Goal: Task Accomplishment & Management: Complete application form

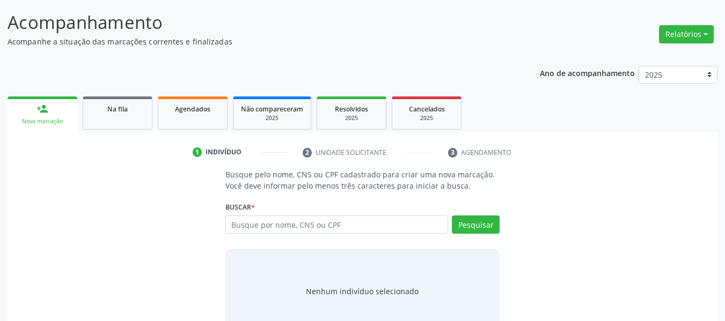
scroll to position [92, 0]
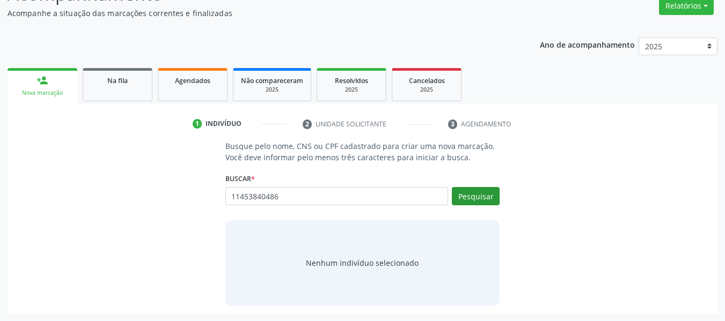
type input "11453840486"
click at [492, 198] on button "Pesquisar" at bounding box center [476, 196] width 48 height 18
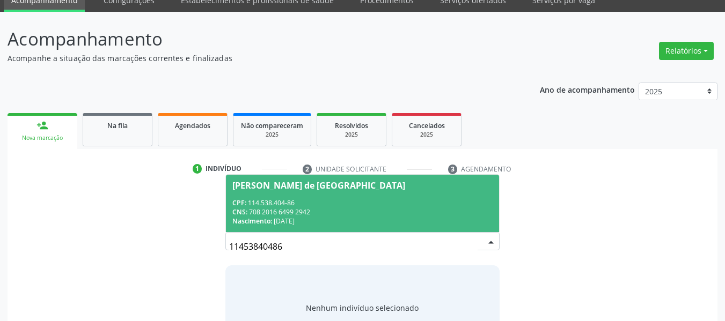
scroll to position [54, 0]
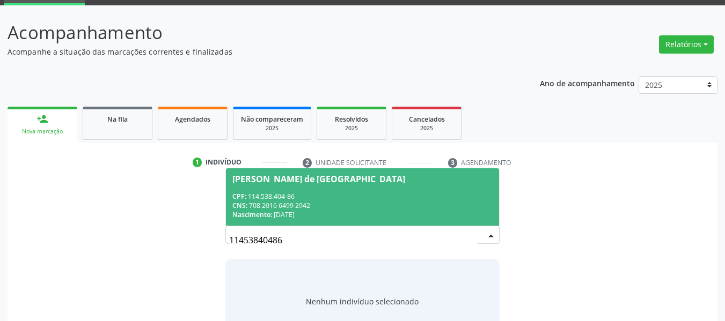
click at [281, 196] on div "CPF: 114.538.404-86" at bounding box center [362, 196] width 261 height 9
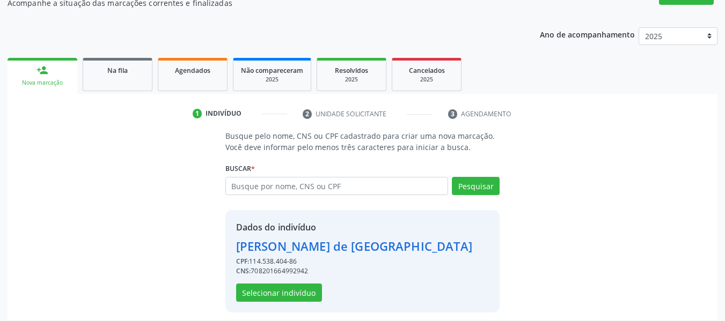
scroll to position [109, 0]
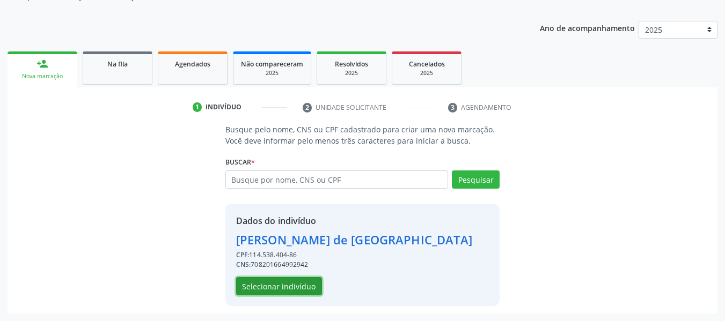
click at [309, 287] on button "Selecionar indivíduo" at bounding box center [279, 286] width 86 height 18
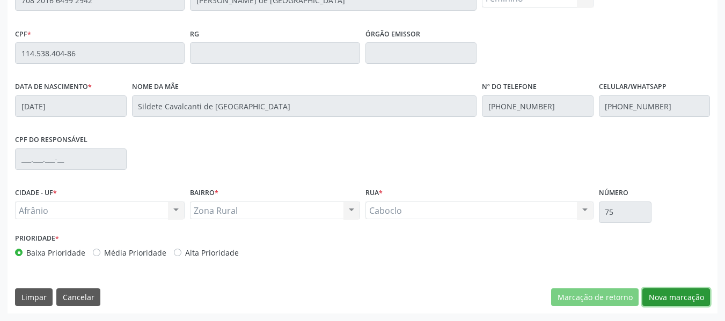
click at [674, 297] on button "Nova marcação" at bounding box center [676, 298] width 68 height 18
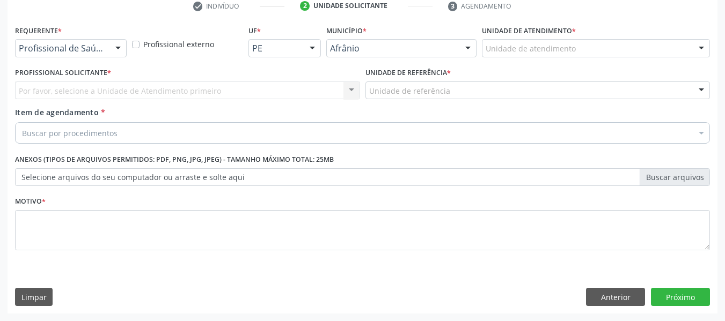
click at [512, 56] on div "Unidade de atendimento" at bounding box center [596, 48] width 228 height 18
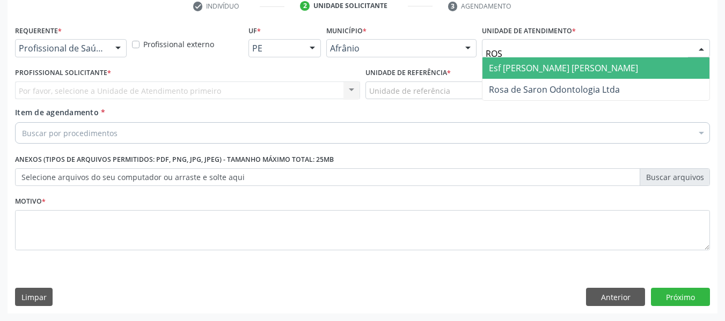
type input "ROSA"
click at [514, 71] on span "Esf [PERSON_NAME] [PERSON_NAME]" at bounding box center [563, 68] width 149 height 12
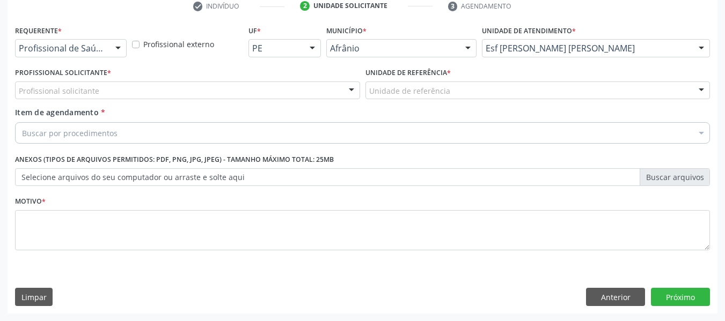
click at [113, 83] on div "Profissional solicitante" at bounding box center [187, 91] width 345 height 18
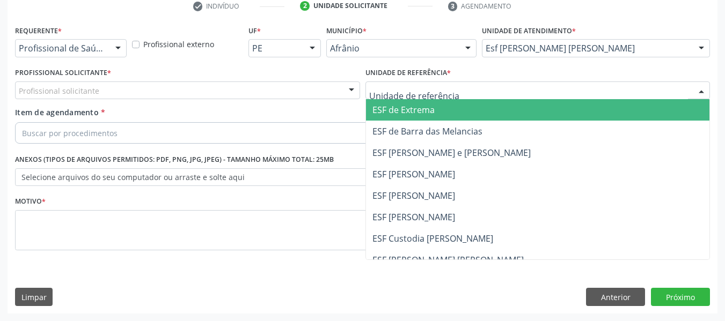
click at [455, 98] on div at bounding box center [537, 91] width 345 height 18
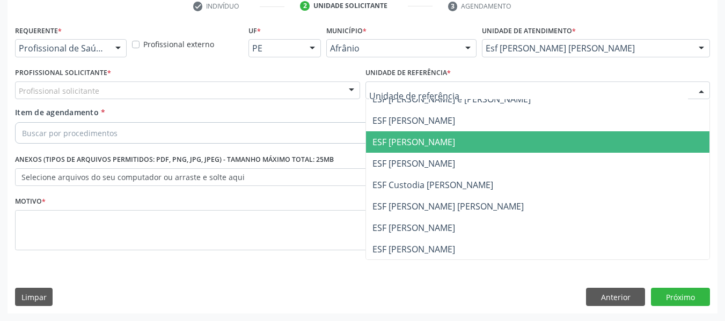
scroll to position [54, 0]
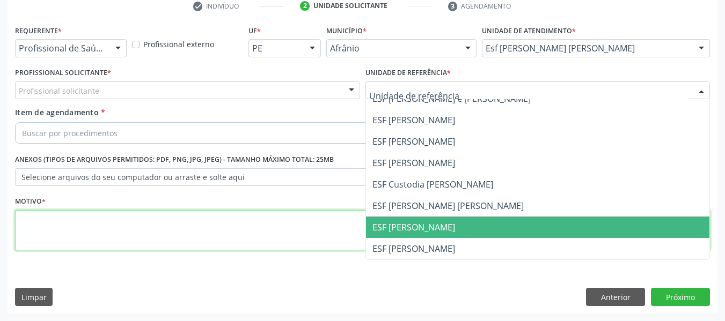
click at [304, 234] on textarea at bounding box center [362, 230] width 695 height 41
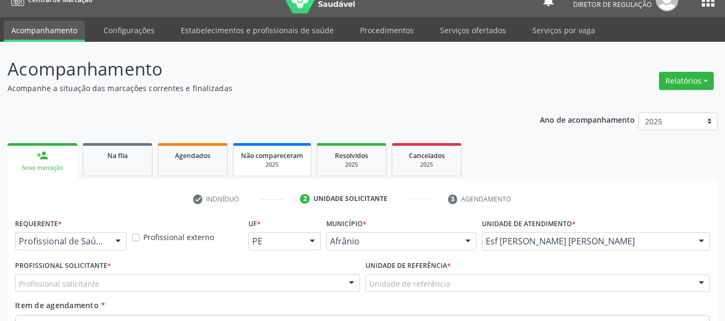
scroll to position [0, 0]
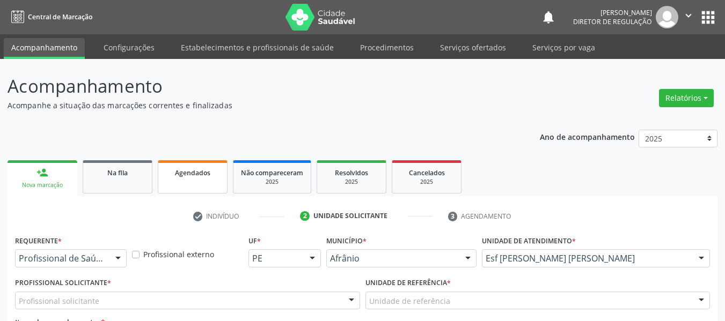
click at [208, 174] on span "Agendados" at bounding box center [192, 172] width 35 height 9
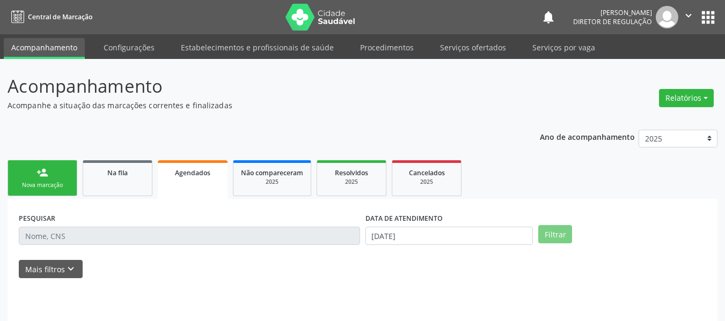
click at [702, 21] on button "apps" at bounding box center [707, 17] width 19 height 19
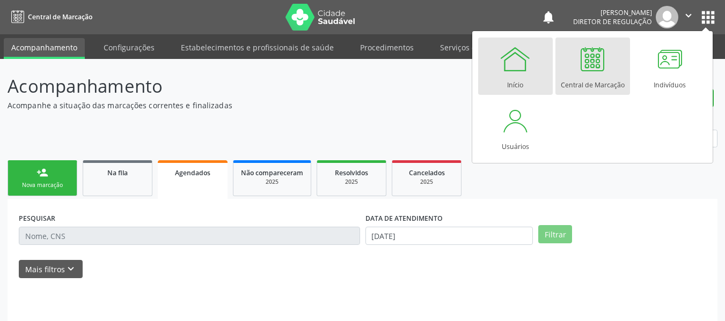
click at [498, 56] on link "Início" at bounding box center [515, 66] width 75 height 57
